Goal: Task Accomplishment & Management: Manage account settings

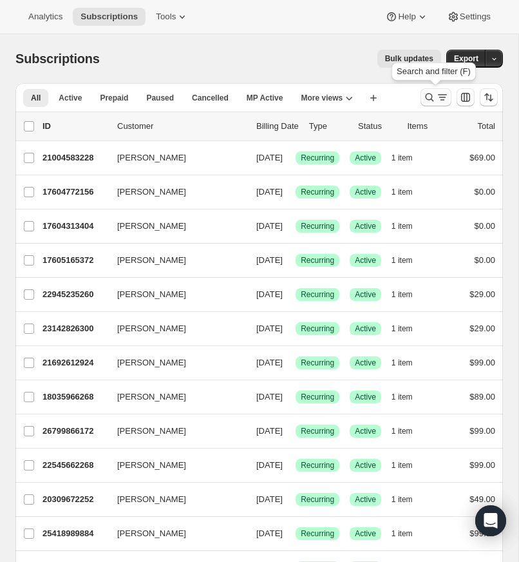
click at [426, 93] on icon "Search and filter results" at bounding box center [429, 97] width 13 height 13
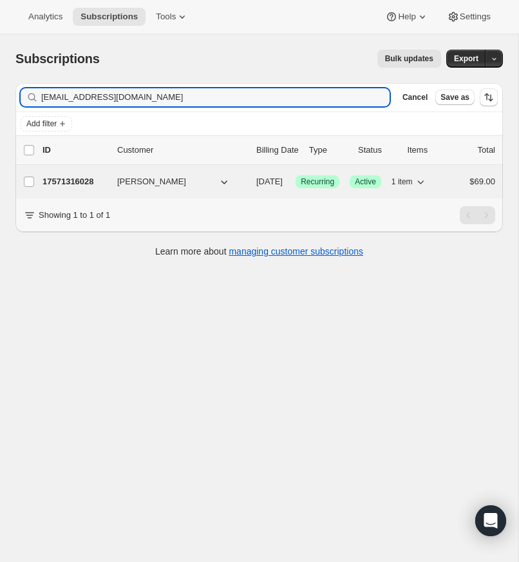
type input "[EMAIL_ADDRESS][DOMAIN_NAME]"
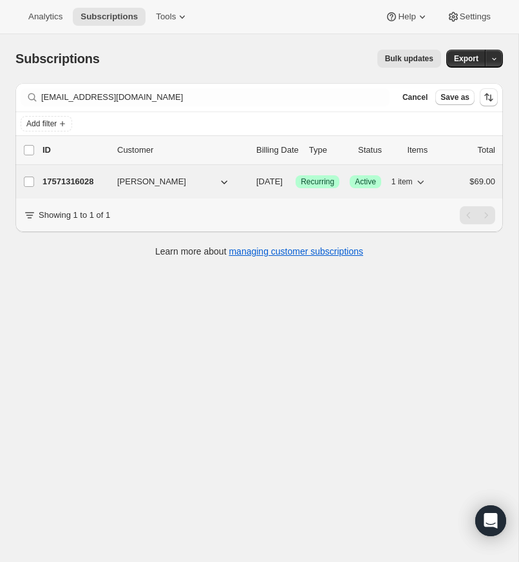
click at [81, 180] on p "17571316028" at bounding box center [75, 181] width 64 height 13
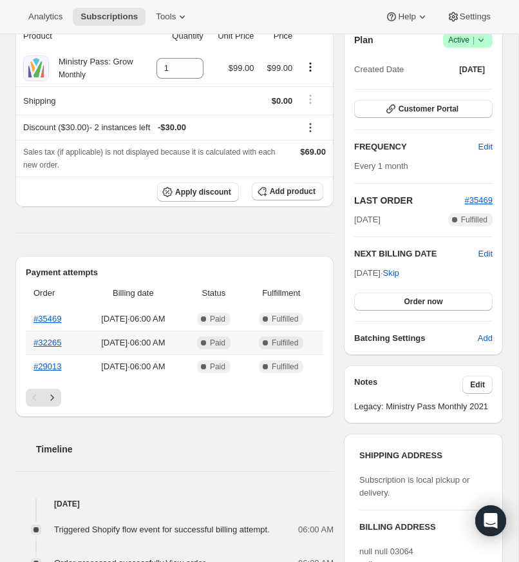
scroll to position [133, 0]
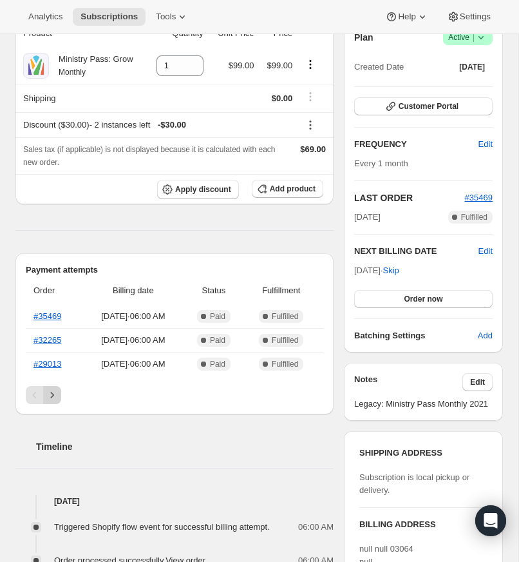
click at [52, 401] on icon "Next" at bounding box center [52, 395] width 13 height 13
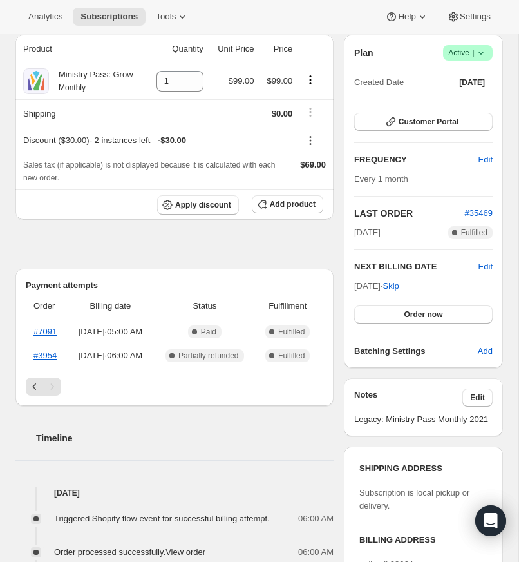
scroll to position [0, 0]
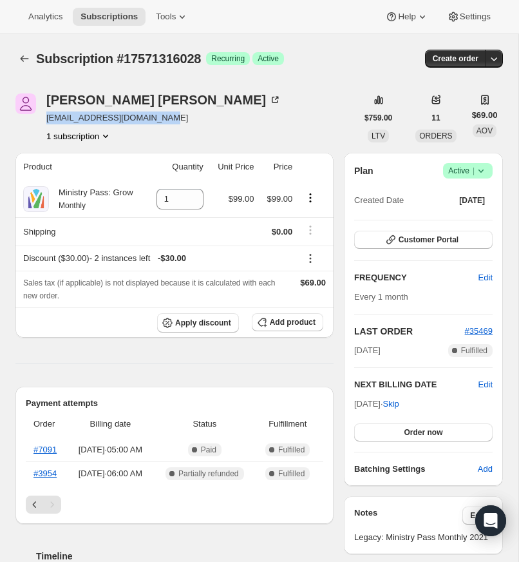
drag, startPoint x: 165, startPoint y: 121, endPoint x: 50, endPoint y: 120, distance: 115.4
click at [46, 121] on div "[PERSON_NAME] [EMAIL_ADDRESS][DOMAIN_NAME] 1 subscription" at bounding box center [186, 117] width 342 height 49
copy span "[EMAIL_ADDRESS][DOMAIN_NAME]"
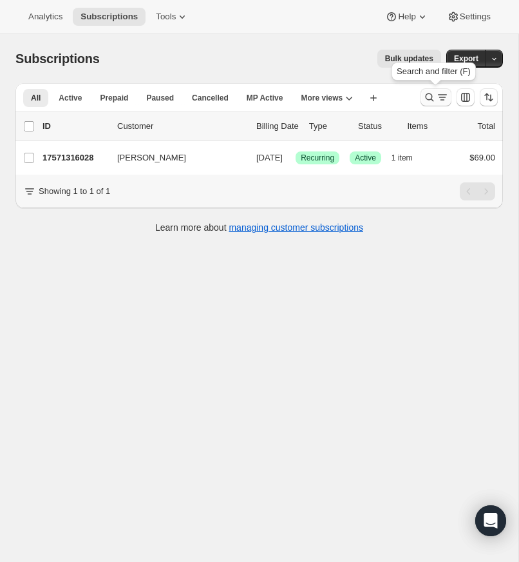
click at [430, 92] on icon "Search and filter results" at bounding box center [429, 97] width 13 height 13
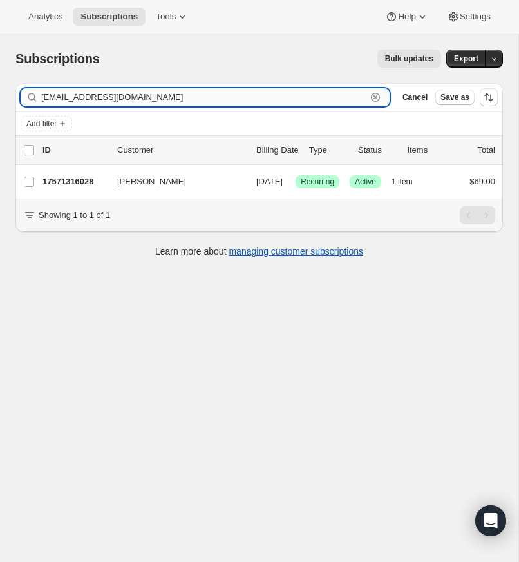
click at [378, 93] on icon "button" at bounding box center [375, 97] width 13 height 13
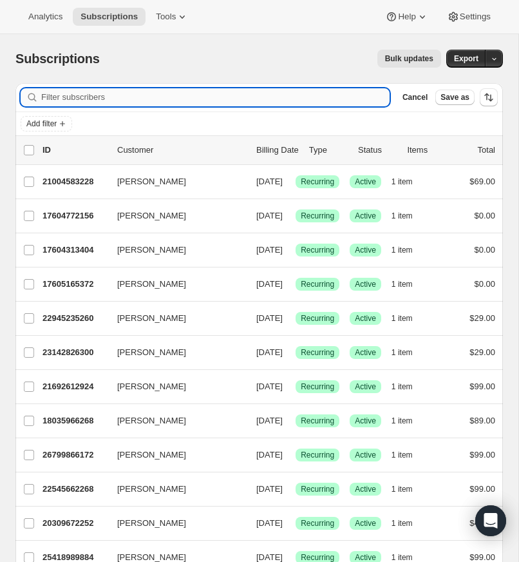
paste input "[EMAIL_ADDRESS][DOMAIN_NAME]"
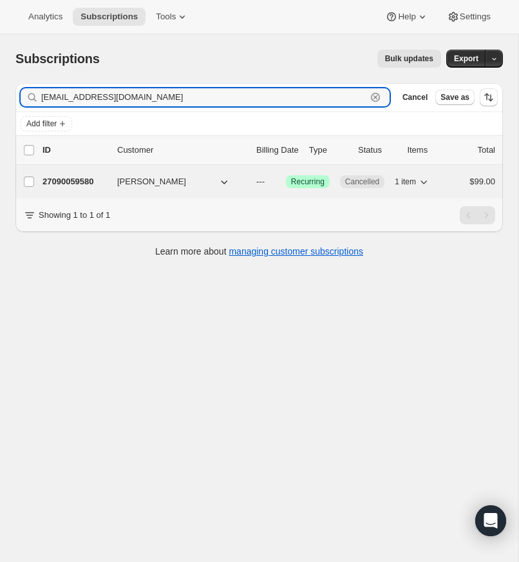
type input "[EMAIL_ADDRESS][DOMAIN_NAME]"
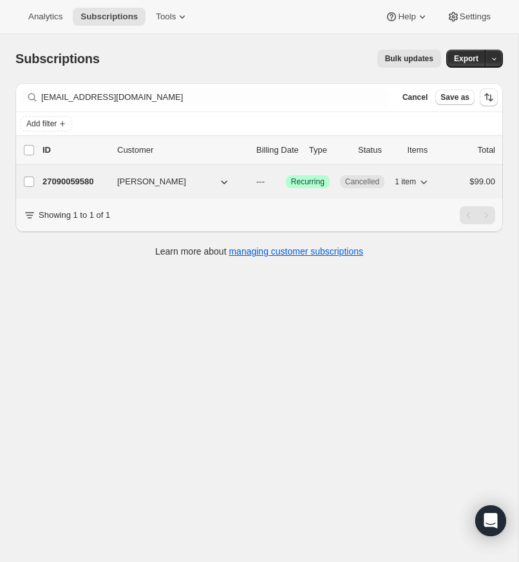
click at [93, 177] on p "27090059580" at bounding box center [75, 181] width 64 height 13
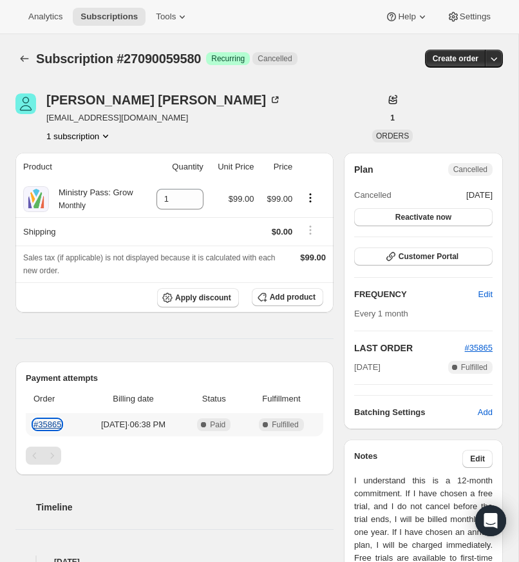
click at [50, 429] on link "#35865" at bounding box center [48, 425] width 28 height 10
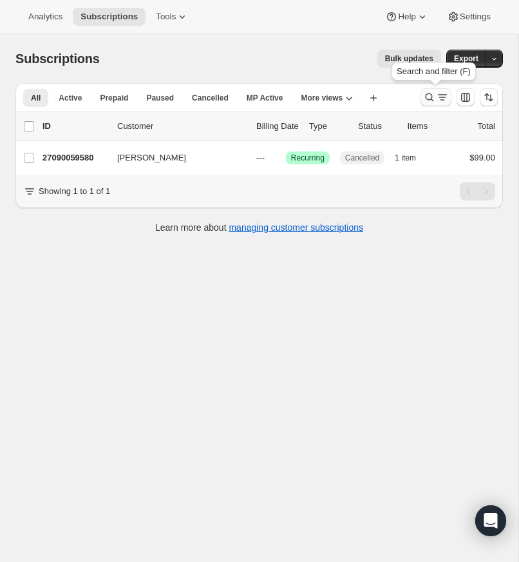
click at [428, 95] on icon "Search and filter results" at bounding box center [429, 97] width 13 height 13
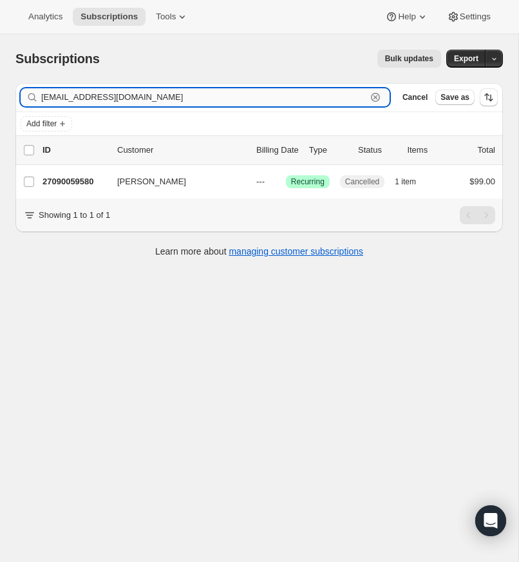
drag, startPoint x: 372, startPoint y: 97, endPoint x: 185, endPoint y: 88, distance: 187.7
click at [372, 97] on icon "button" at bounding box center [375, 97] width 13 height 13
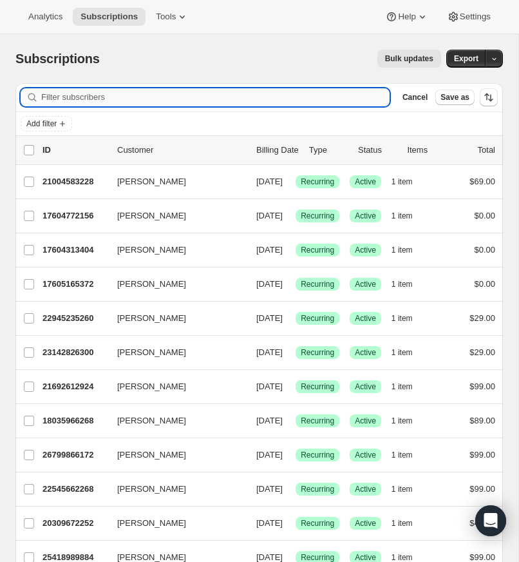
paste input "[EMAIL_ADDRESS][DOMAIN_NAME]"
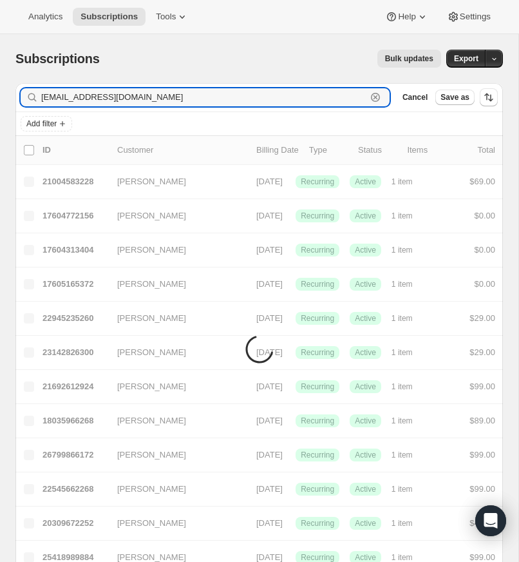
type input "[EMAIL_ADDRESS][DOMAIN_NAME]"
